Goal: Navigation & Orientation: Find specific page/section

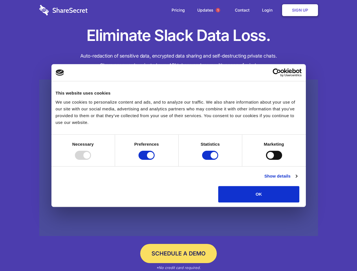
click at [91, 160] on div at bounding box center [83, 155] width 16 height 9
click at [155, 160] on input "Preferences" at bounding box center [147, 155] width 16 height 9
checkbox input "false"
click at [211, 160] on input "Statistics" at bounding box center [210, 155] width 16 height 9
checkbox input "false"
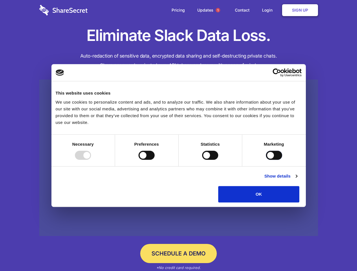
click at [266, 160] on input "Marketing" at bounding box center [274, 155] width 16 height 9
checkbox input "true"
click at [297, 180] on link "Show details" at bounding box center [280, 176] width 33 height 7
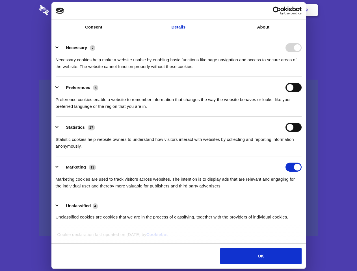
click at [302, 77] on li "Necessary 7 Necessary cookies help make a website usable by enabling basic func…" at bounding box center [179, 57] width 246 height 40
click at [218, 10] on span "1" at bounding box center [218, 10] width 5 height 5
